Goal: Task Accomplishment & Management: Complete application form

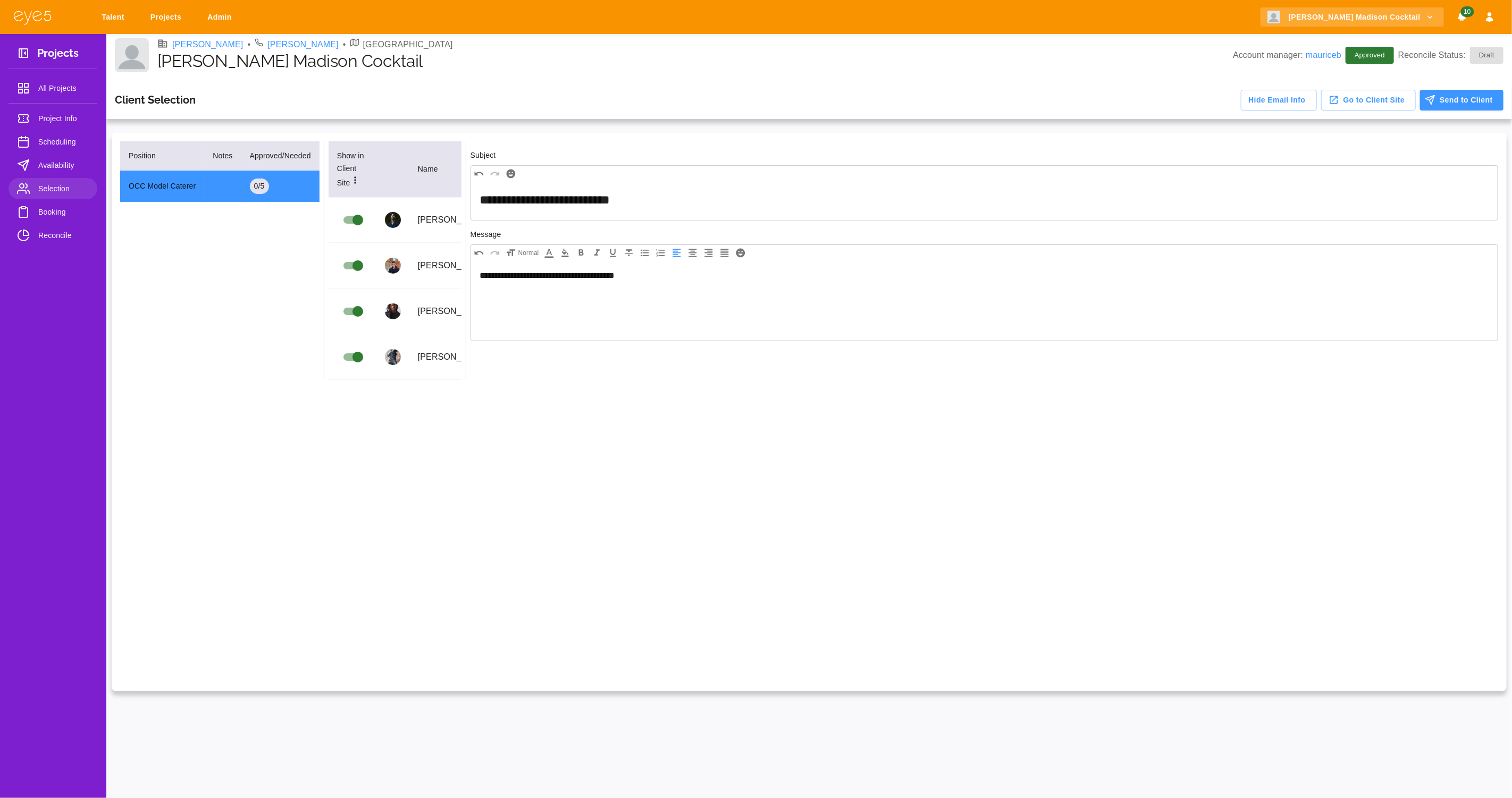
click at [49, 215] on span "Booking" at bounding box center [64, 211] width 51 height 13
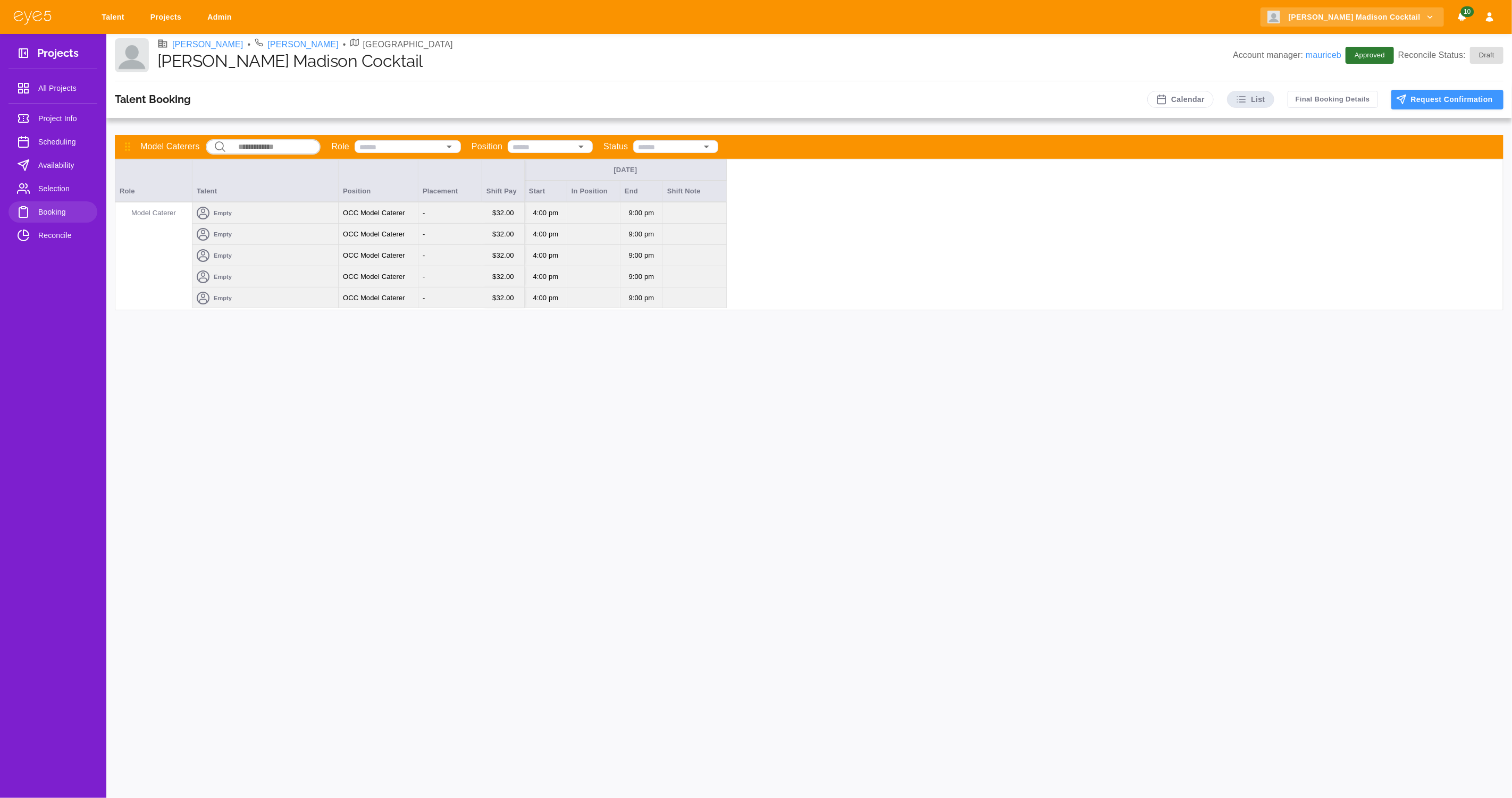
click at [248, 214] on div "Empty" at bounding box center [265, 213] width 146 height 21
click at [53, 184] on div at bounding box center [756, 399] width 1512 height 798
click at [53, 189] on span "Selection" at bounding box center [64, 188] width 51 height 13
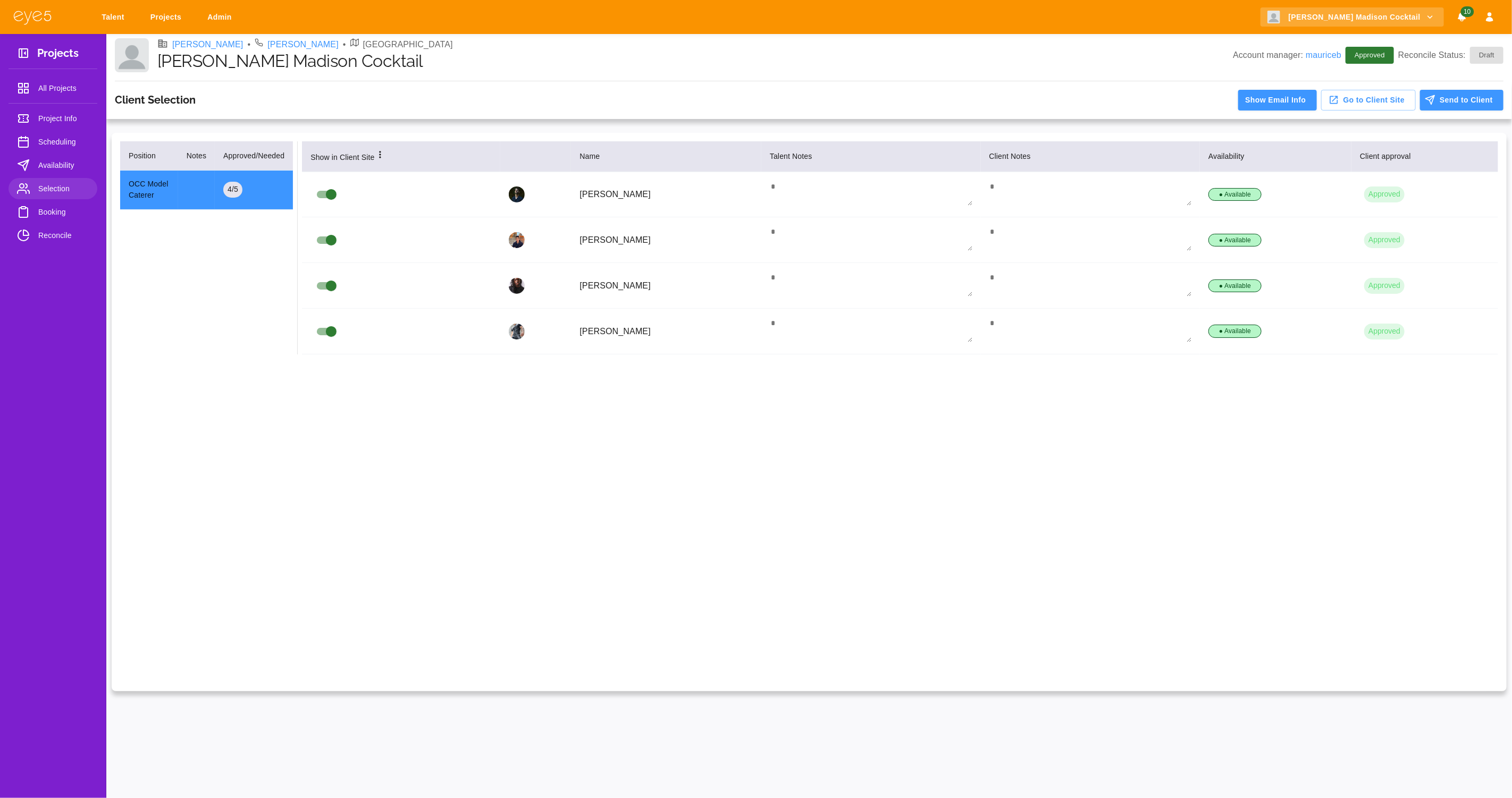
click at [42, 211] on span "Booking" at bounding box center [64, 211] width 51 height 13
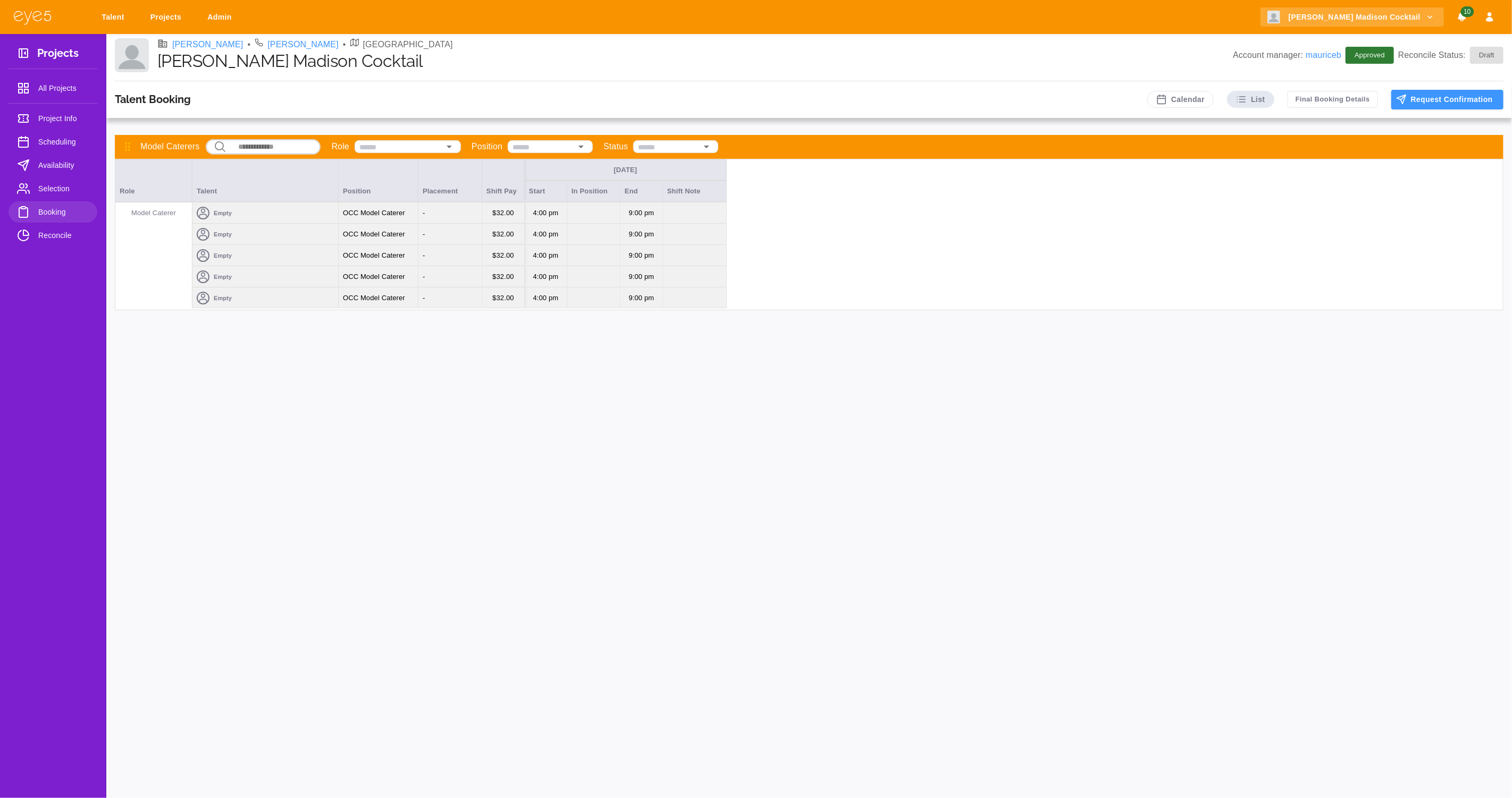
click at [288, 219] on div "Empty" at bounding box center [265, 213] width 146 height 21
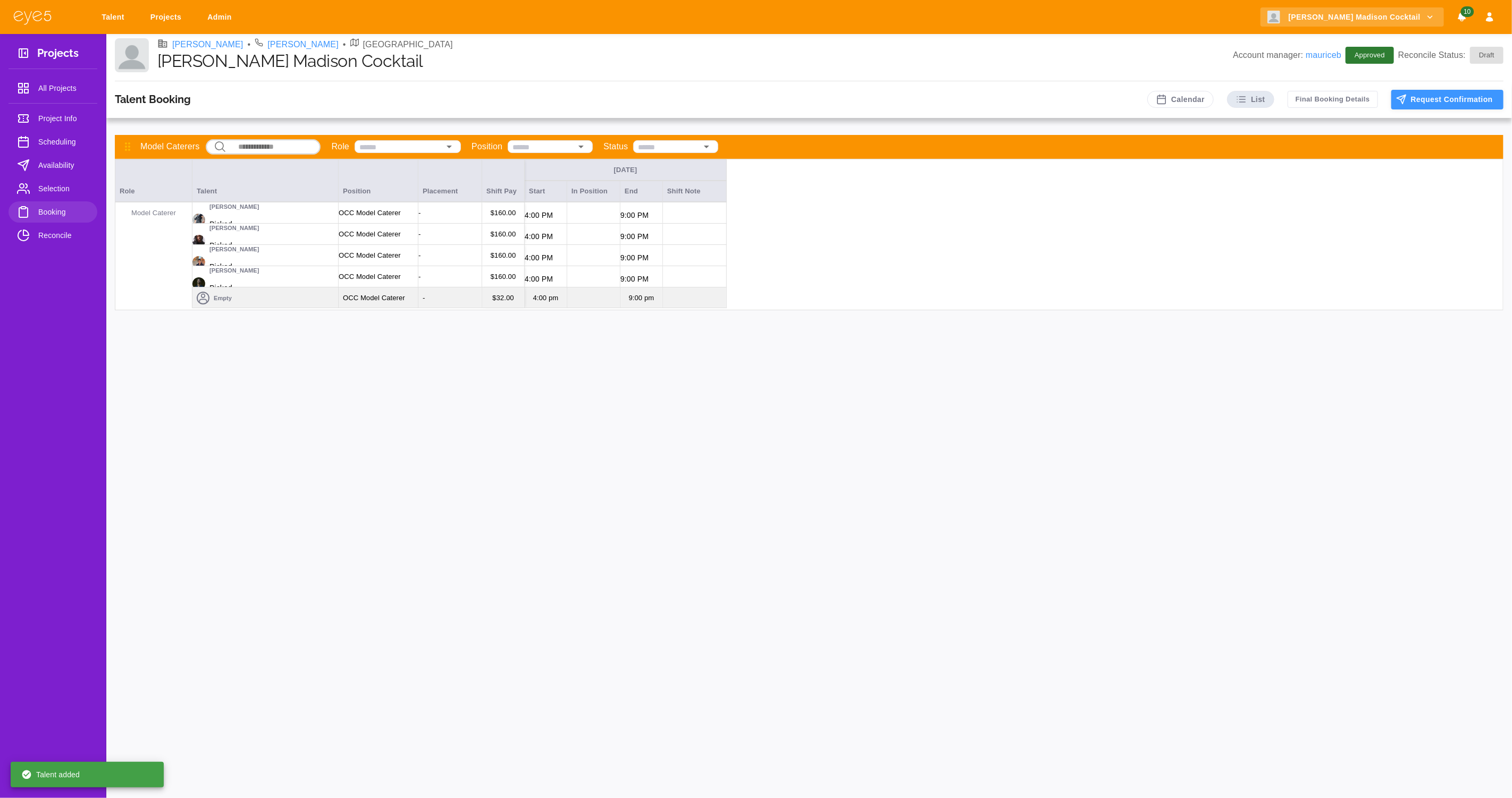
click at [1419, 100] on button "Request Confirmation" at bounding box center [1447, 99] width 112 height 20
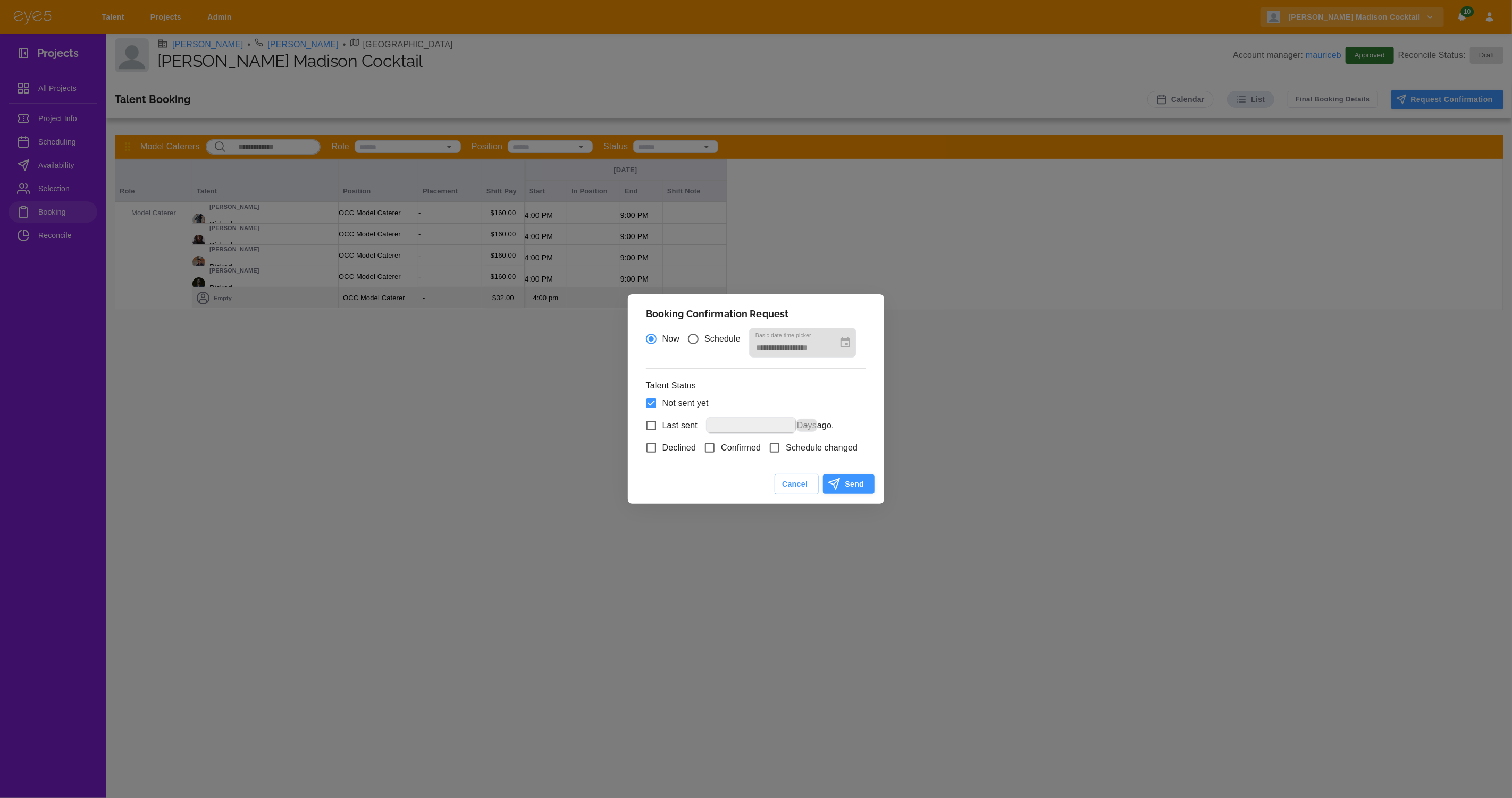
click at [851, 494] on button "Send" at bounding box center [848, 484] width 51 height 20
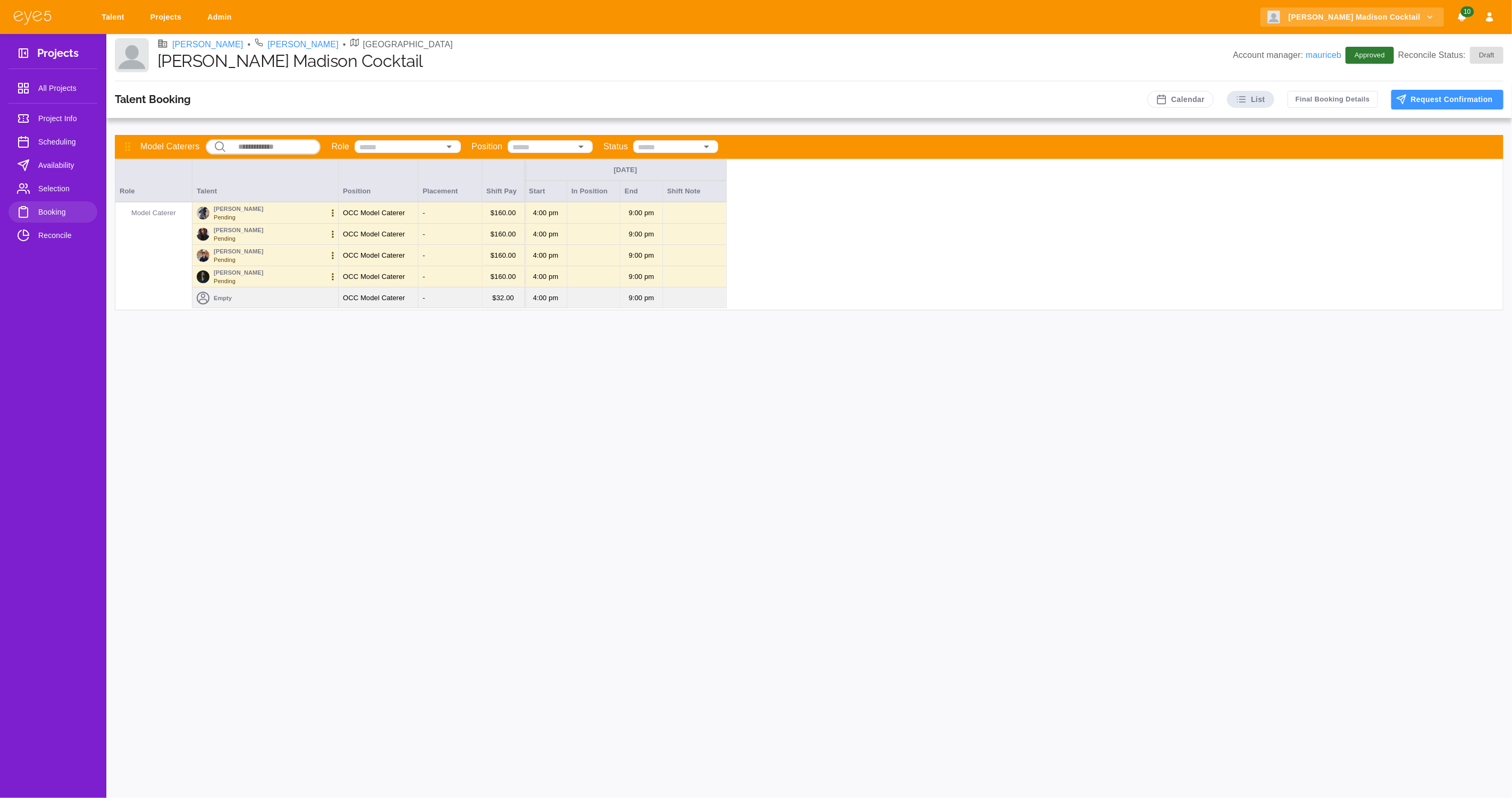
click at [64, 189] on span "Selection" at bounding box center [64, 188] width 51 height 13
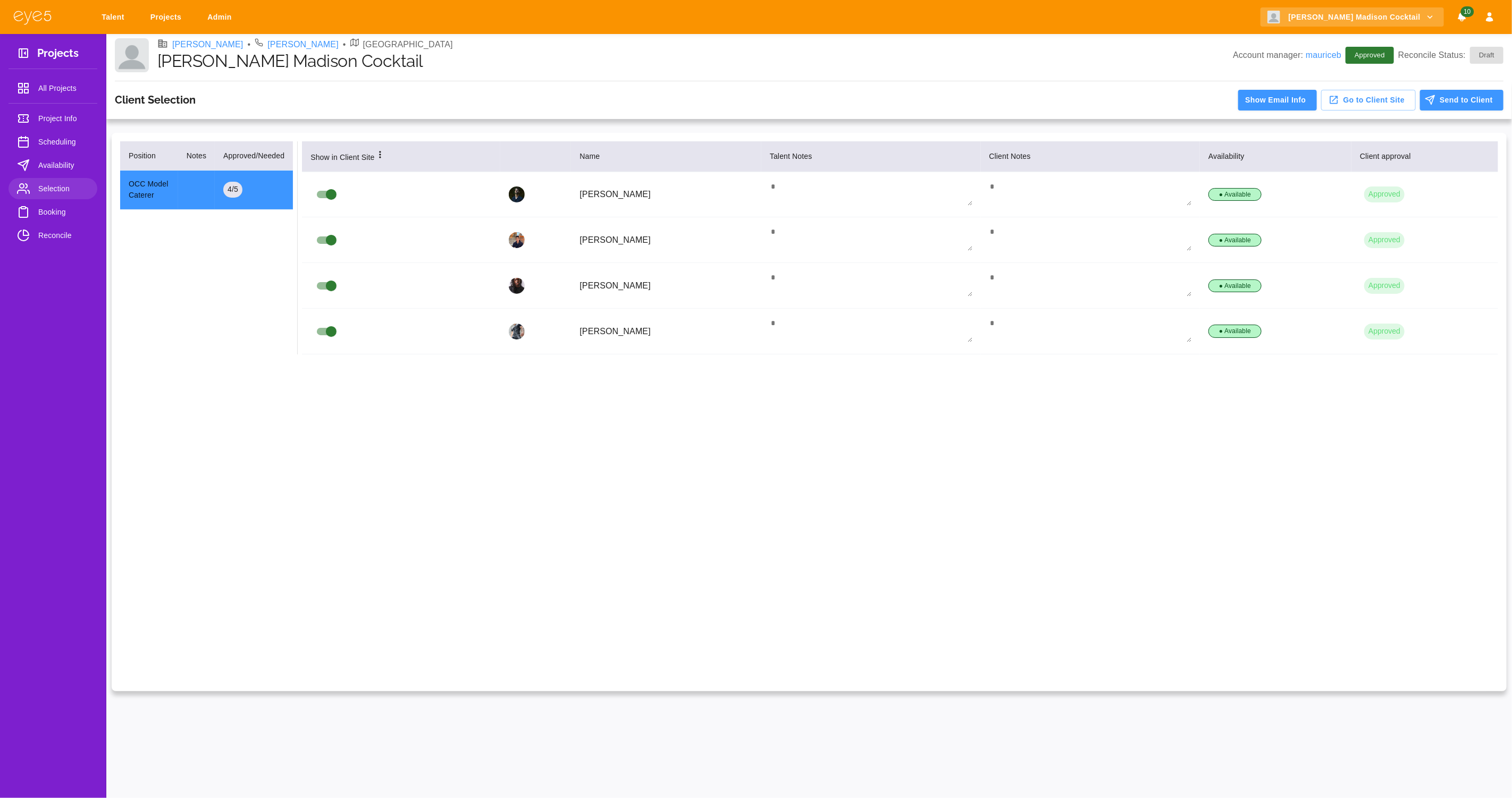
click at [46, 217] on span "Booking" at bounding box center [64, 211] width 51 height 13
